Goal: Transaction & Acquisition: Obtain resource

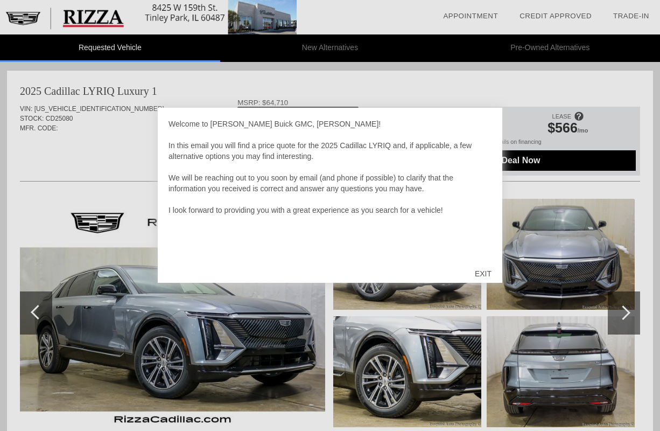
click at [476, 95] on div at bounding box center [330, 215] width 660 height 431
click at [478, 269] on div "EXIT" at bounding box center [483, 274] width 38 height 32
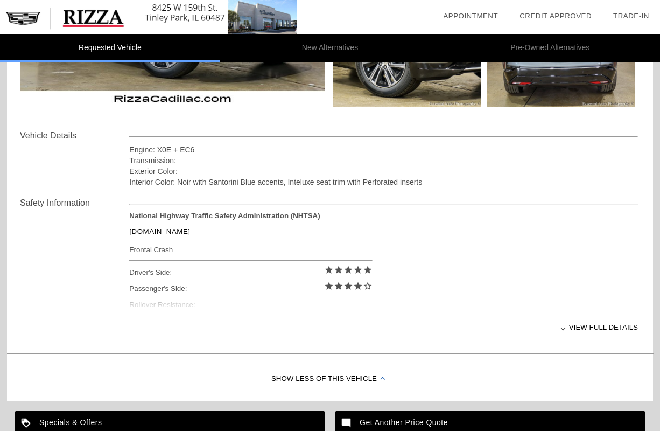
scroll to position [323, 0]
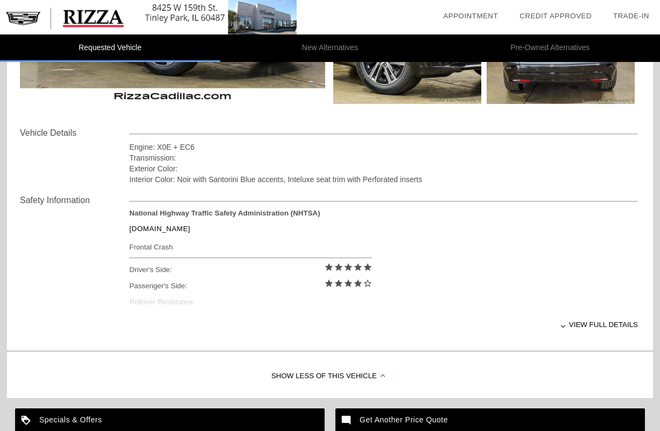
click at [269, 284] on div "Passenger's Side: star star star star star_border" at bounding box center [250, 286] width 243 height 16
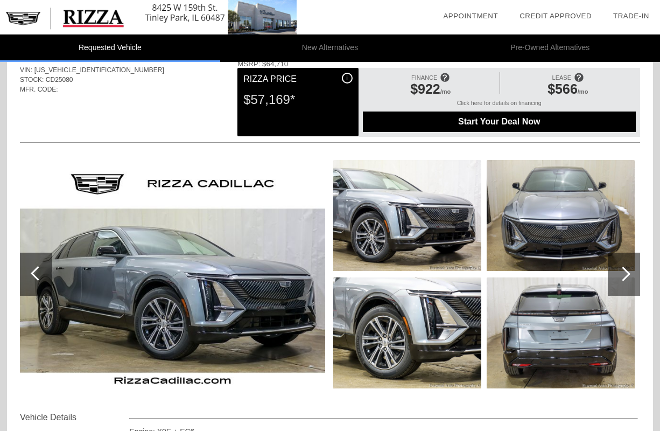
scroll to position [39, 0]
click at [560, 86] on span "$566" at bounding box center [563, 88] width 30 height 15
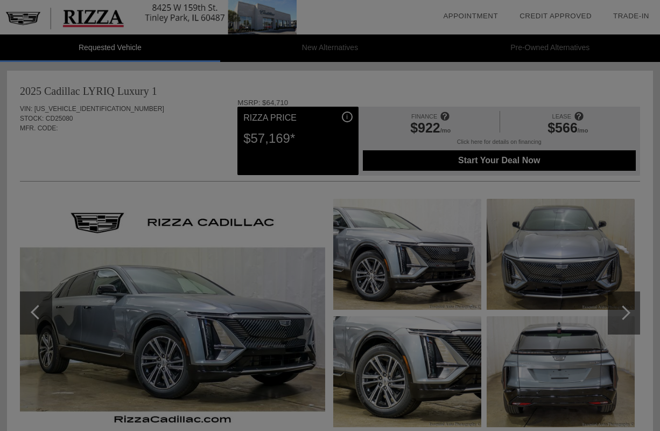
scroll to position [7, 0]
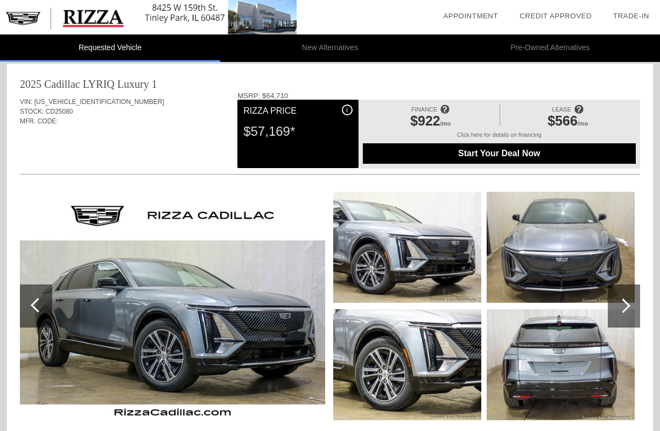
click at [572, 130] on div "$566 /mo" at bounding box center [568, 122] width 125 height 18
click at [361, 37] on li "New Alternatives" at bounding box center [330, 47] width 220 height 27
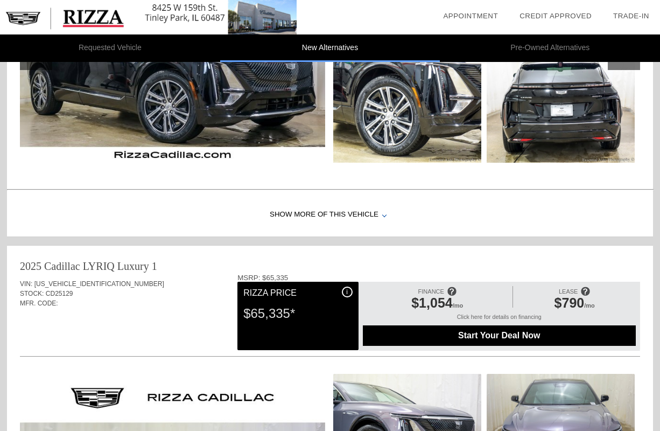
scroll to position [331, 0]
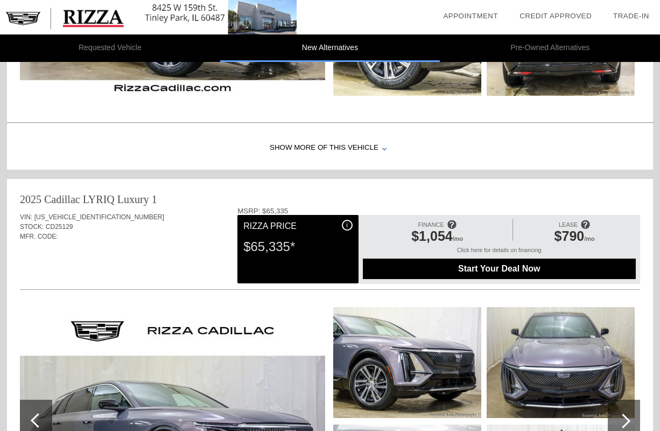
click at [563, 239] on span "$790" at bounding box center [570, 235] width 30 height 15
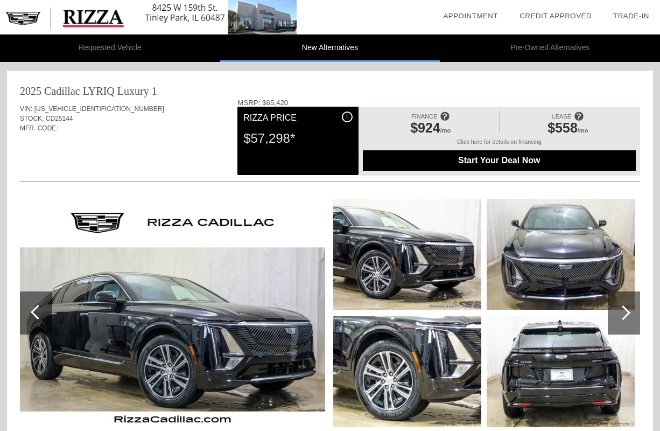
scroll to position [0, 0]
click at [411, 58] on li "New Alternatives" at bounding box center [330, 47] width 220 height 27
click at [366, 48] on li "New Alternatives" at bounding box center [330, 47] width 220 height 27
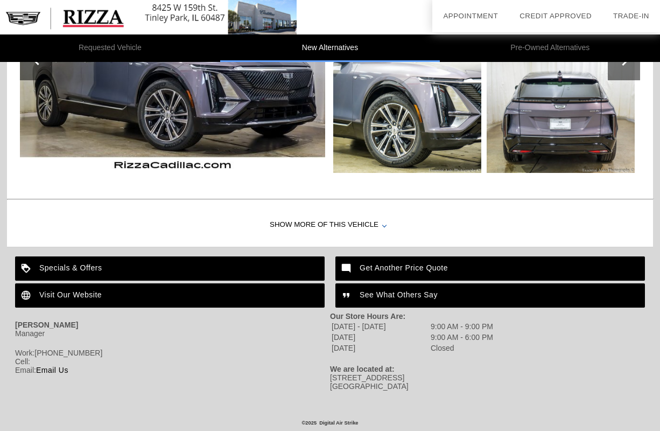
scroll to position [1134, 0]
click at [376, 222] on div "Show More of this Vehicle" at bounding box center [330, 225] width 646 height 43
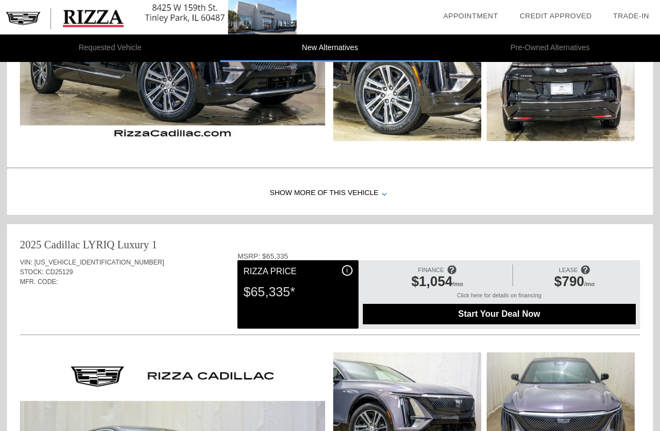
click at [380, 215] on div "2025 Cadillac LYRIQ Luxury 1 VIN: [US_VEHICLE_IDENTIFICATION_NUMBER] STOCK: CD2…" at bounding box center [330, 0] width 646 height 432
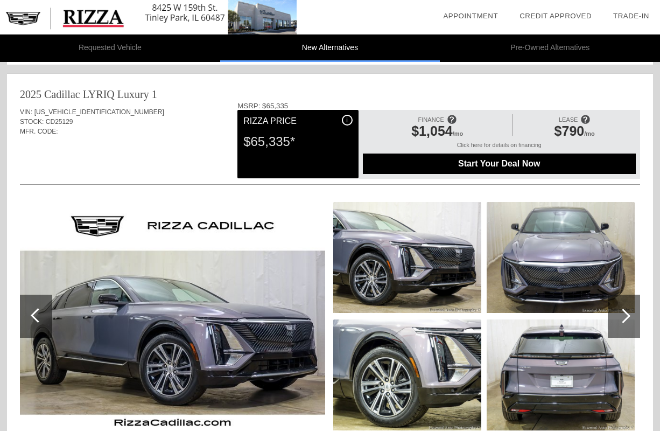
scroll to position [433, 0]
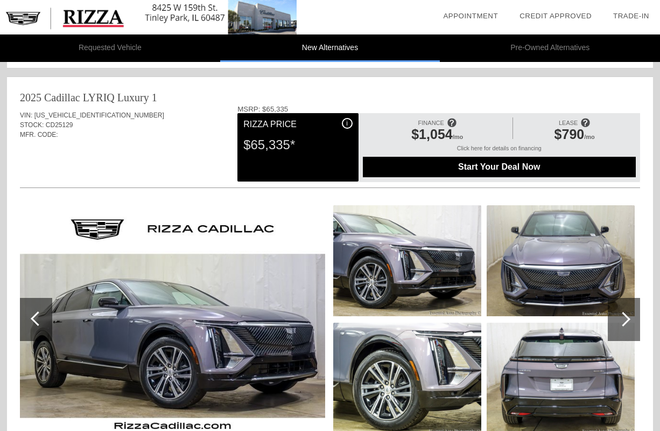
click at [624, 298] on div at bounding box center [624, 319] width 32 height 43
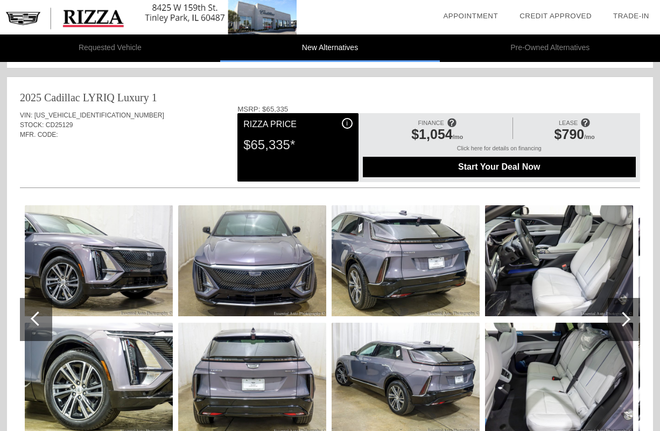
click at [624, 298] on div at bounding box center [624, 319] width 32 height 43
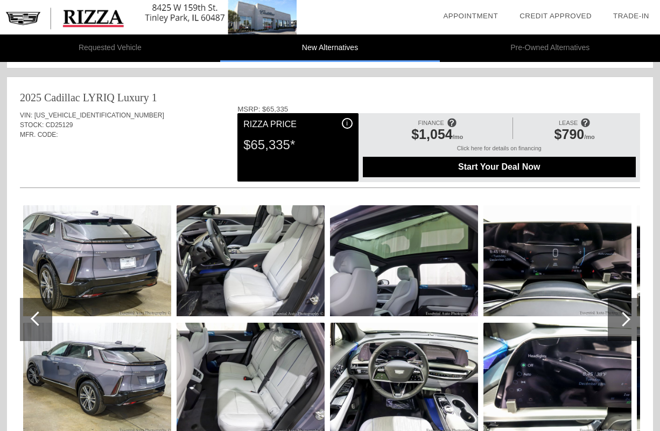
click at [624, 298] on div at bounding box center [624, 319] width 32 height 43
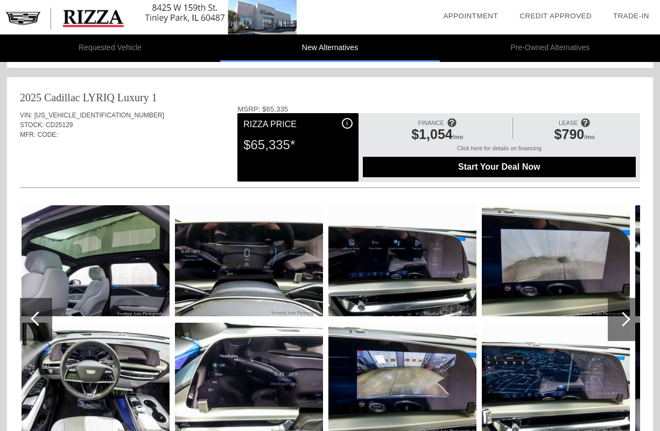
click at [624, 298] on div at bounding box center [624, 319] width 32 height 43
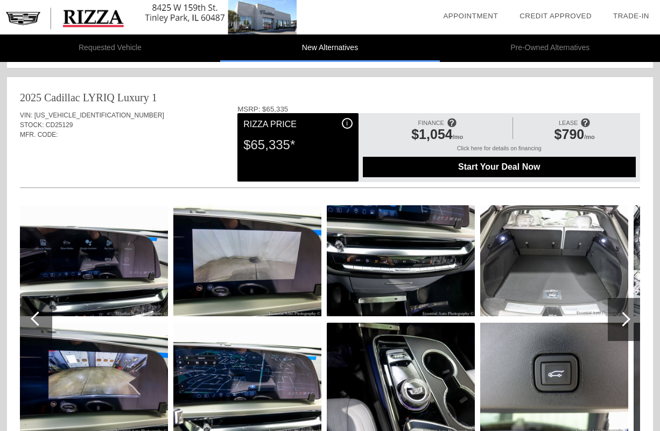
click at [624, 298] on div at bounding box center [624, 319] width 32 height 43
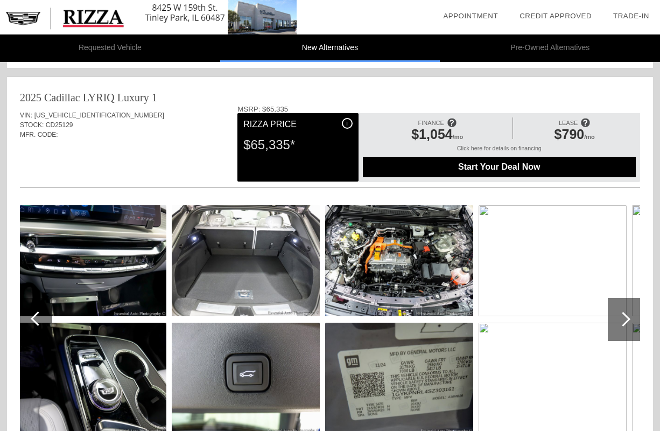
click at [624, 298] on div at bounding box center [624, 319] width 32 height 43
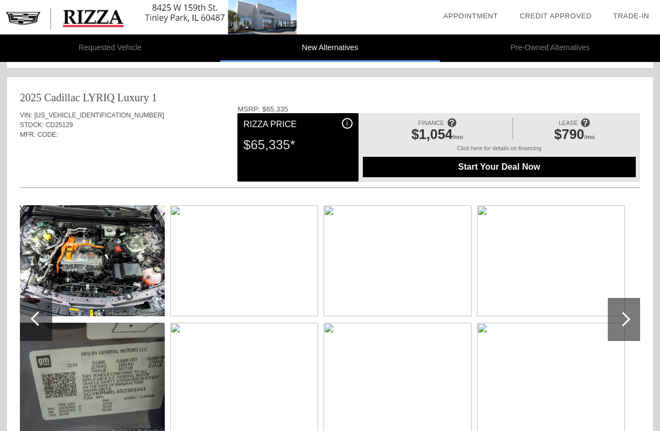
click at [624, 298] on div at bounding box center [624, 319] width 32 height 43
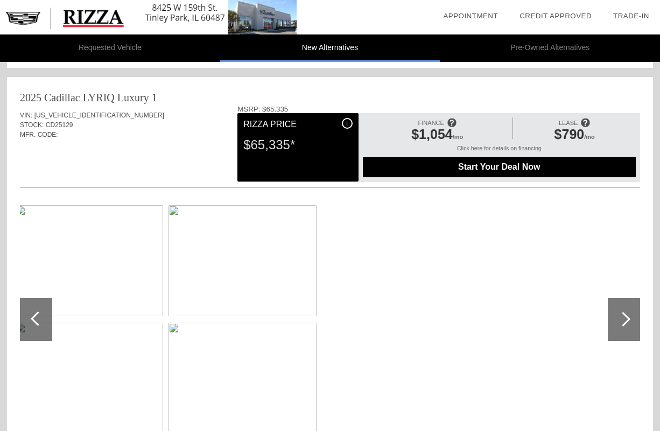
click at [624, 298] on div at bounding box center [624, 319] width 32 height 43
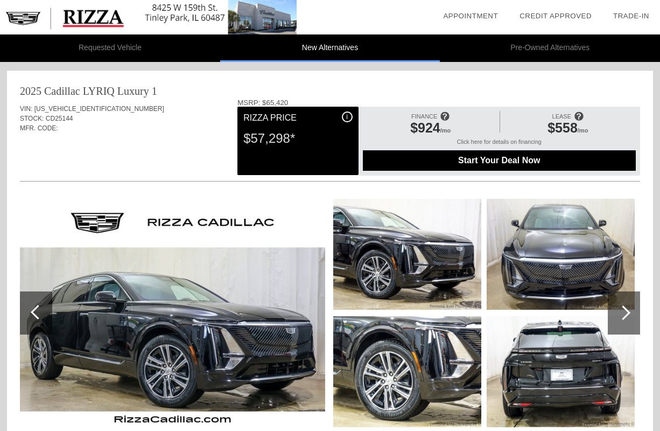
scroll to position [0, 0]
click at [505, 45] on li "Pre-Owned Alternatives" at bounding box center [550, 47] width 220 height 27
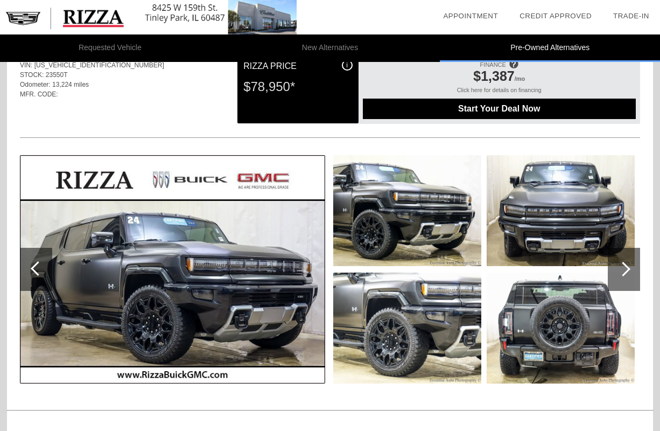
scroll to position [1583, 0]
click at [627, 277] on div at bounding box center [624, 269] width 32 height 43
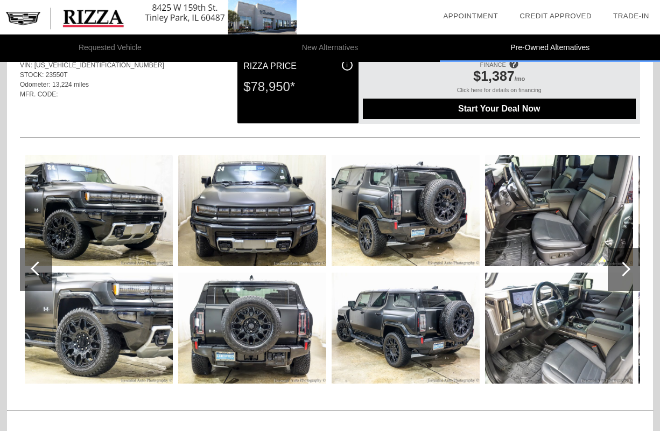
click at [627, 277] on div at bounding box center [624, 269] width 32 height 43
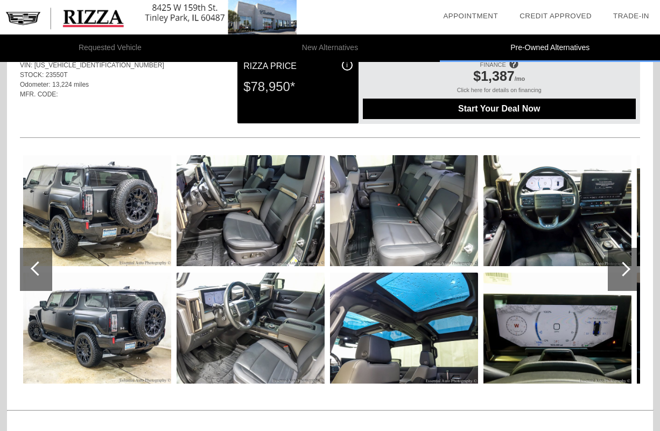
click at [627, 277] on div at bounding box center [624, 269] width 32 height 43
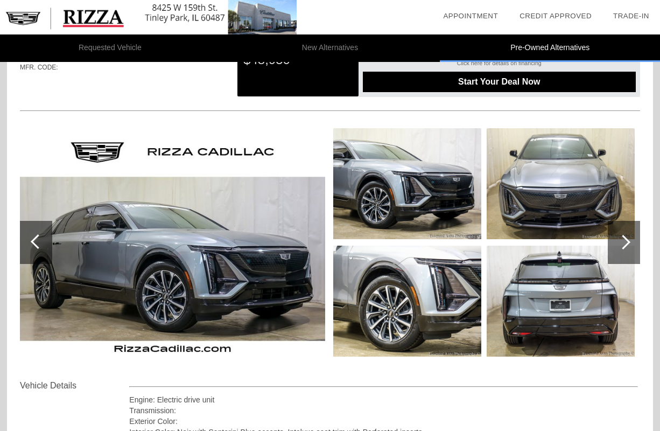
scroll to position [90, 0]
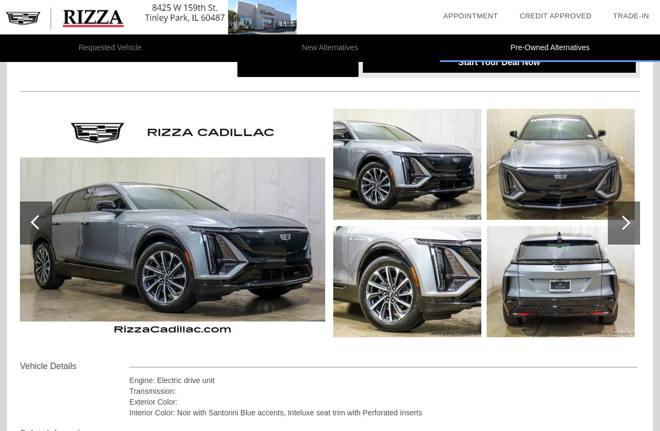
click at [621, 233] on div at bounding box center [624, 222] width 32 height 43
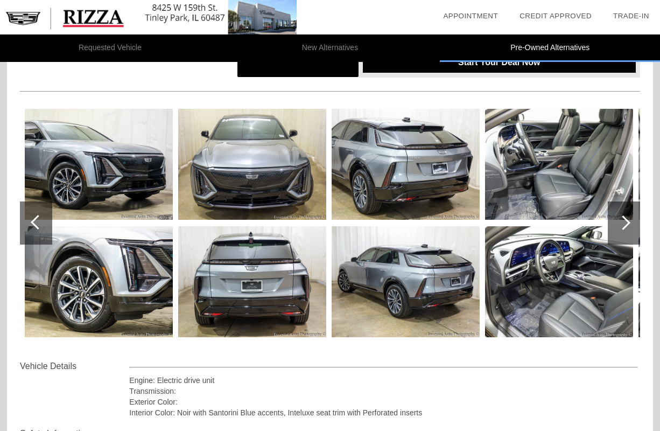
click at [621, 233] on div at bounding box center [624, 222] width 32 height 43
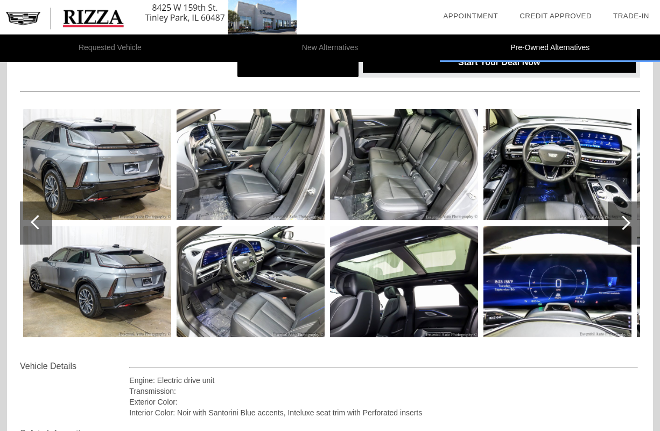
click at [621, 233] on div at bounding box center [624, 222] width 32 height 43
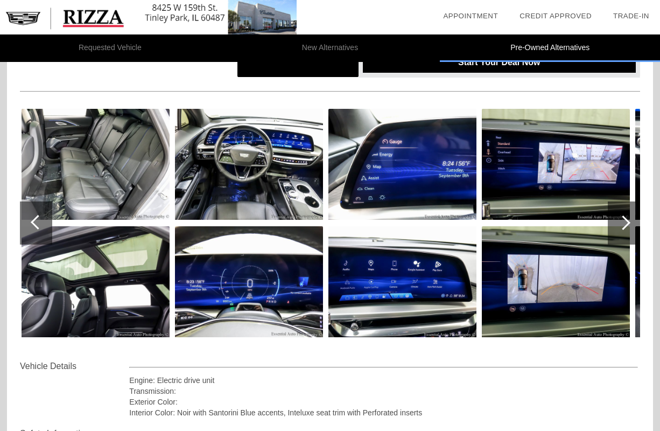
click at [621, 233] on div at bounding box center [624, 222] width 32 height 43
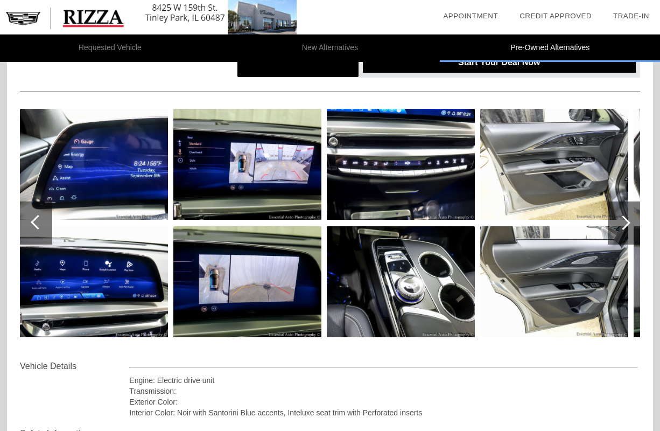
click at [621, 233] on div at bounding box center [624, 222] width 32 height 43
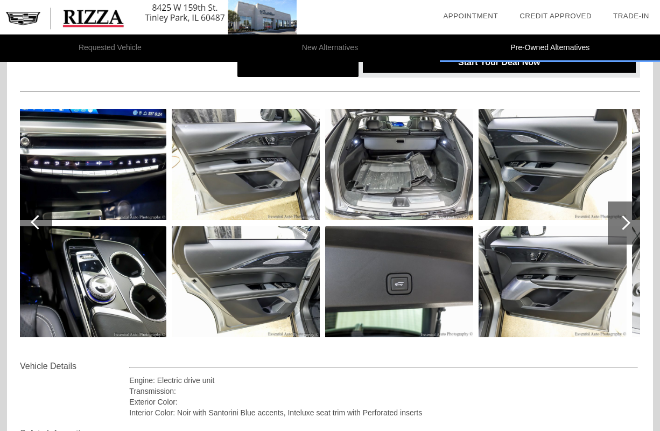
click at [621, 233] on div at bounding box center [624, 222] width 32 height 43
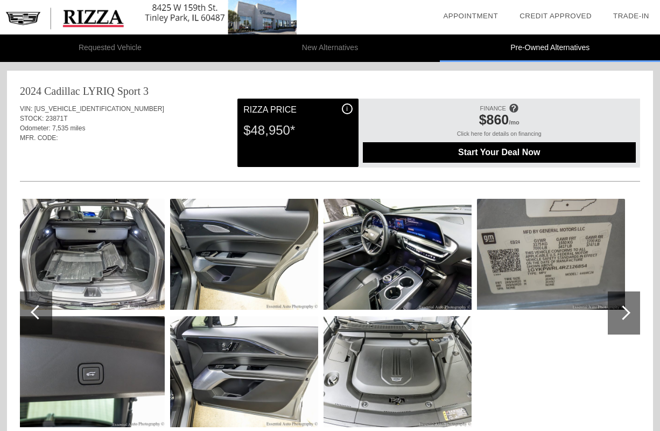
scroll to position [0, 0]
click at [323, 37] on li "New Alternatives" at bounding box center [330, 47] width 220 height 27
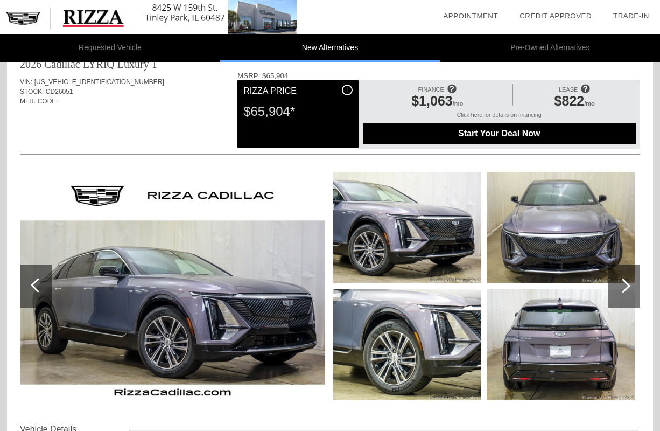
scroll to position [903, 0]
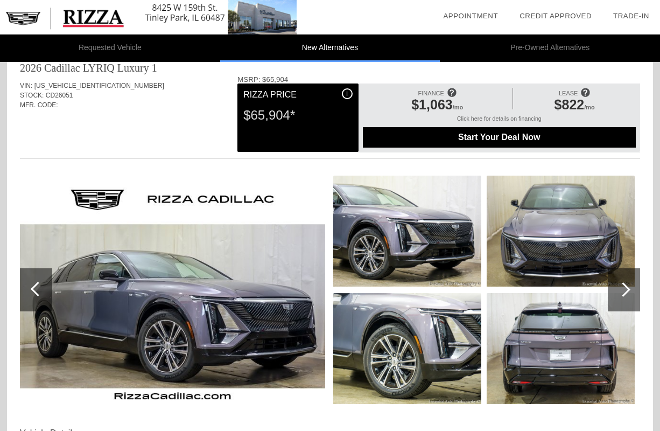
click at [463, 143] on div "Start Your Deal Now" at bounding box center [499, 137] width 273 height 20
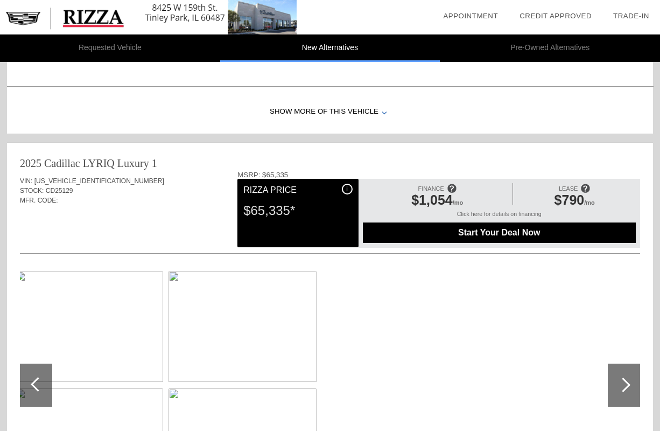
scroll to position [368, 0]
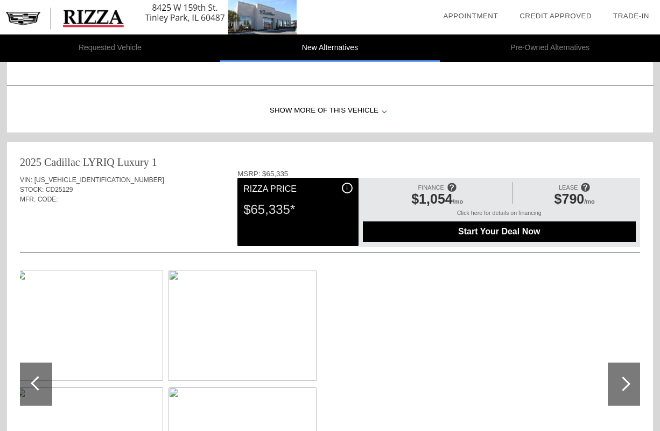
click at [469, 230] on span "Start Your Deal Now" at bounding box center [500, 232] width 246 height 10
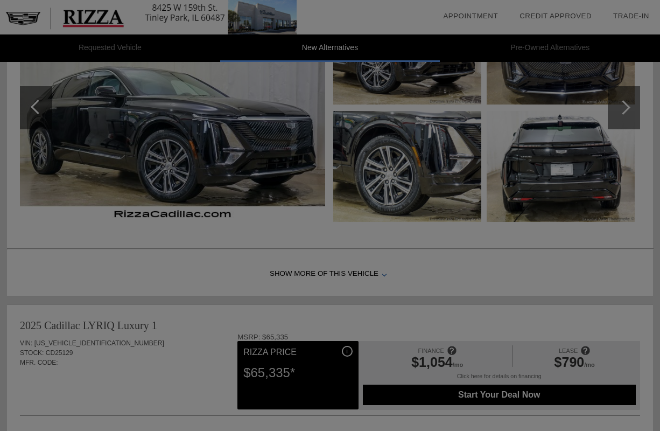
scroll to position [106, 0]
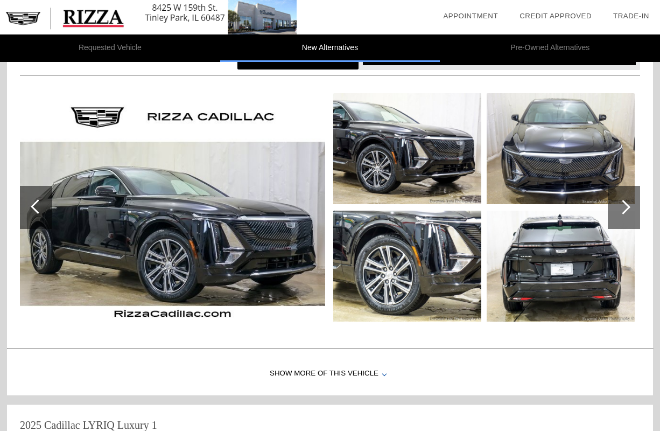
click at [104, 20] on img at bounding box center [148, 17] width 297 height 34
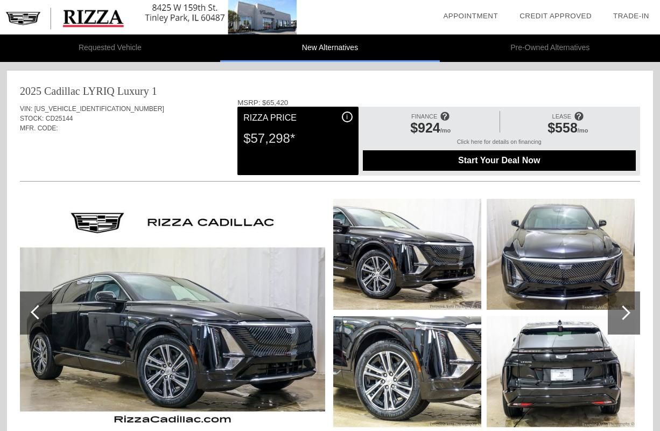
scroll to position [0, 0]
click at [141, 47] on li "Requested Vehicle" at bounding box center [110, 47] width 220 height 27
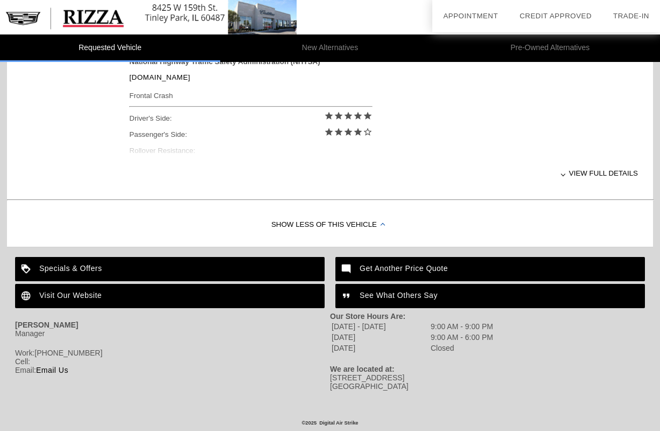
scroll to position [475, 0]
click at [364, 269] on div "Get Another Price Quote" at bounding box center [491, 269] width 310 height 24
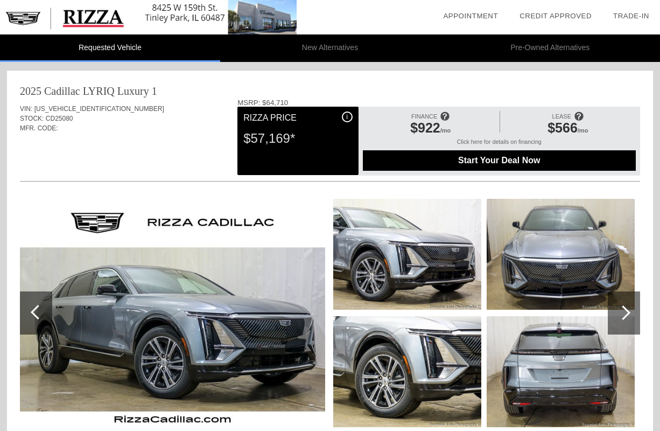
scroll to position [0, 0]
click at [566, 114] on span "LEASE" at bounding box center [562, 116] width 19 height 6
